Goal: Task Accomplishment & Management: Use online tool/utility

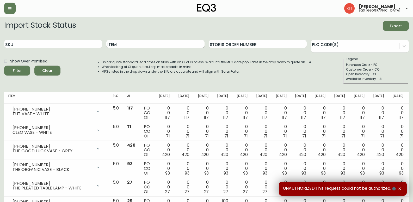
click at [140, 45] on input "Item" at bounding box center [155, 44] width 98 height 8
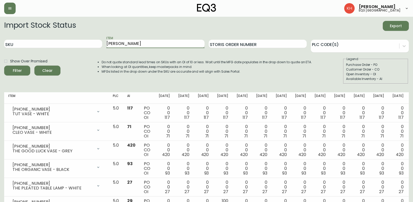
click at [4, 65] on button "Filter" at bounding box center [17, 70] width 26 height 10
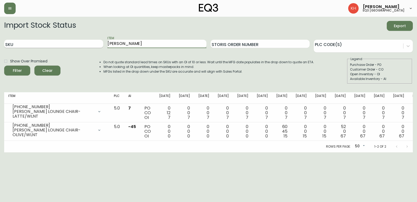
drag, startPoint x: 104, startPoint y: 43, endPoint x: 70, endPoint y: 43, distance: 33.4
click at [70, 43] on div "SKU Item lonny Storis Order Number PLC Code(s)" at bounding box center [208, 43] width 409 height 17
click at [4, 65] on button "Filter" at bounding box center [17, 70] width 26 height 10
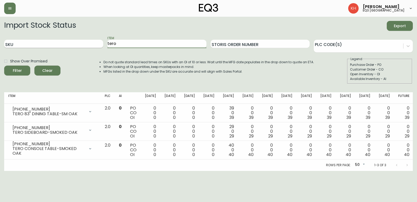
drag, startPoint x: 116, startPoint y: 45, endPoint x: 85, endPoint y: 47, distance: 31.2
click at [86, 47] on div "SKU Item tero Storis Order Number PLC Code(s)" at bounding box center [208, 43] width 409 height 17
click at [4, 65] on button "Filter" at bounding box center [17, 70] width 26 height 10
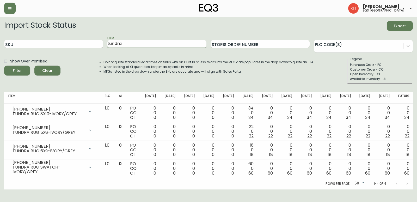
drag, startPoint x: 146, startPoint y: 46, endPoint x: 51, endPoint y: 41, distance: 94.5
click at [51, 41] on div "SKU Item tundra Storis Order Number PLC Code(s)" at bounding box center [208, 43] width 409 height 17
click at [4, 65] on button "Filter" at bounding box center [17, 70] width 26 height 10
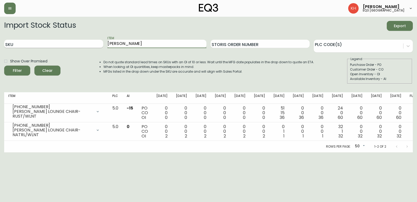
drag, startPoint x: 133, startPoint y: 44, endPoint x: 90, endPoint y: 44, distance: 43.3
click at [90, 44] on div "SKU Item addie Storis Order Number PLC Code(s)" at bounding box center [208, 43] width 409 height 17
click at [4, 65] on button "Filter" at bounding box center [17, 70] width 26 height 10
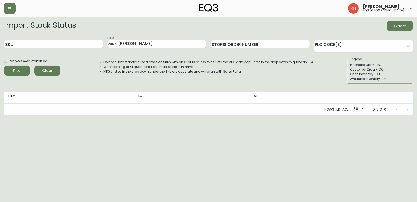
drag, startPoint x: 118, startPoint y: 45, endPoint x: 96, endPoint y: 45, distance: 22.4
click at [96, 45] on div "SKU Item teak stump Storis Order Number PLC Code(s)" at bounding box center [208, 43] width 409 height 17
click at [4, 65] on button "Filter" at bounding box center [17, 70] width 26 height 10
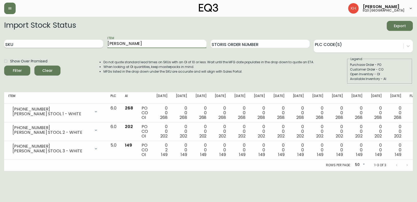
drag, startPoint x: 100, startPoint y: 45, endPoint x: 56, endPoint y: 46, distance: 44.6
click at [56, 46] on div "SKU Item stump Storis Order Number PLC Code(s)" at bounding box center [208, 43] width 409 height 17
click at [4, 65] on button "Filter" at bounding box center [17, 70] width 26 height 10
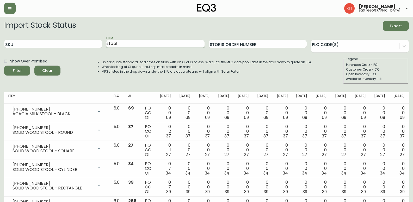
drag, startPoint x: 84, startPoint y: 44, endPoint x: 58, endPoint y: 42, distance: 26.2
click at [58, 42] on div "SKU Item stool Storis Order Number PLC Code(s)" at bounding box center [206, 43] width 405 height 17
type input "faye"
click at [4, 65] on button "Filter" at bounding box center [17, 70] width 26 height 10
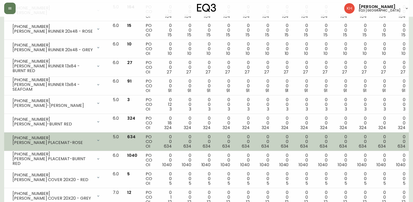
scroll to position [173, 0]
